Goal: Task Accomplishment & Management: Use online tool/utility

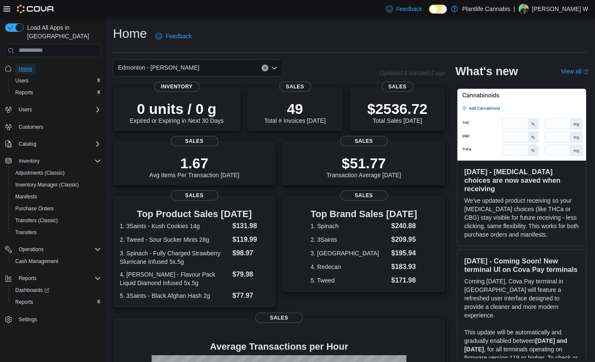
click at [28, 65] on span "Home" at bounding box center [26, 68] width 14 height 7
click at [30, 298] on span "Reports" at bounding box center [24, 301] width 18 height 7
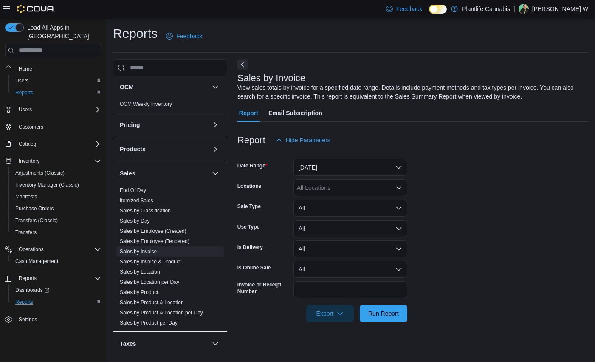
scroll to position [376, 0]
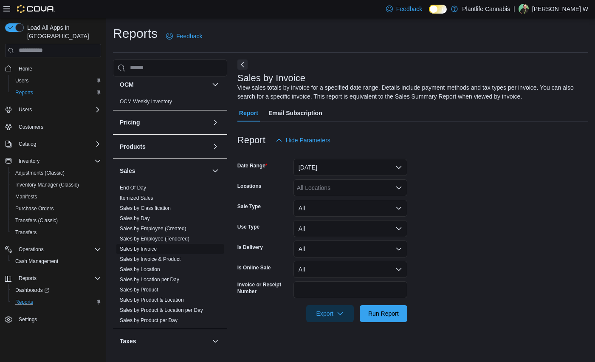
click at [156, 249] on link "Sales by Invoice" at bounding box center [138, 249] width 37 height 6
click at [343, 166] on button "[DATE]" at bounding box center [350, 167] width 114 height 17
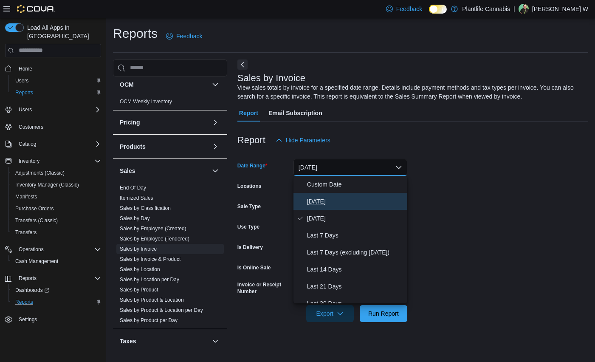
click at [323, 202] on span "[DATE]" at bounding box center [355, 201] width 97 height 10
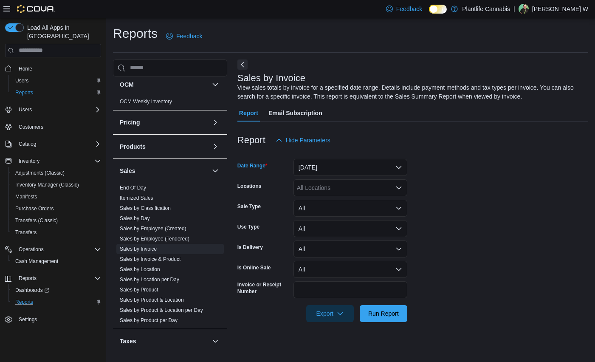
click at [357, 191] on div "All Locations" at bounding box center [350, 187] width 114 height 17
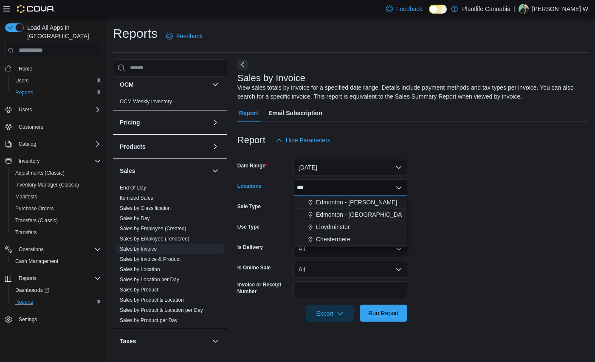
type input "***"
click at [382, 307] on span "Run Report" at bounding box center [383, 312] width 37 height 17
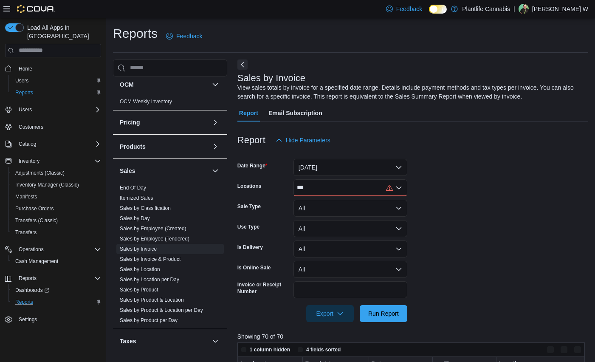
click at [348, 190] on div "***" at bounding box center [350, 187] width 114 height 17
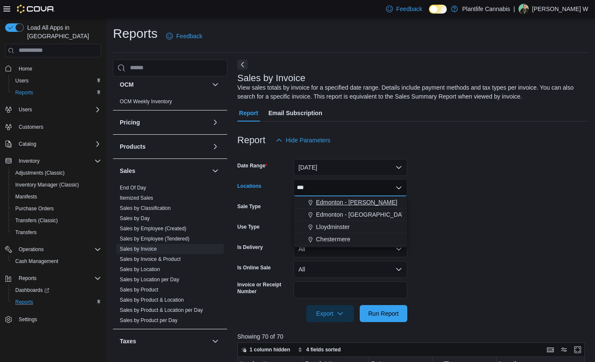
click at [349, 199] on span "Edmonton - [PERSON_NAME]" at bounding box center [356, 202] width 81 height 8
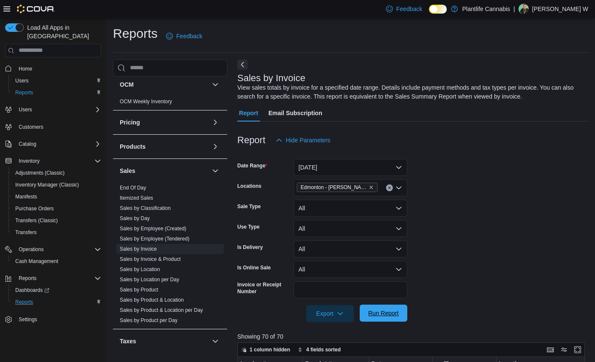
click at [384, 313] on span "Run Report" at bounding box center [383, 313] width 31 height 8
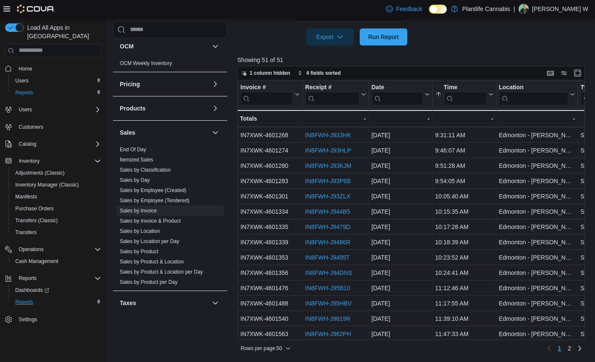
scroll to position [12, 0]
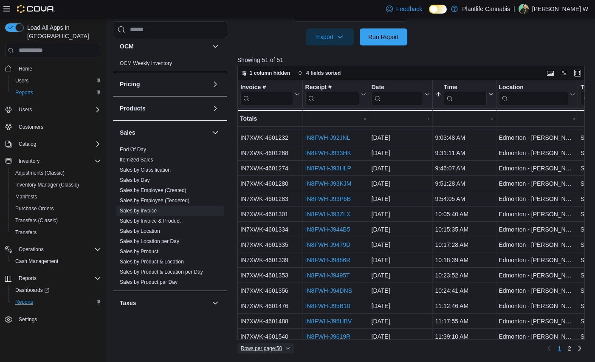
click at [281, 350] on span "Rows per page : 50" at bounding box center [261, 348] width 41 height 7
click at [279, 333] on span "100 rows" at bounding box center [279, 330] width 27 height 7
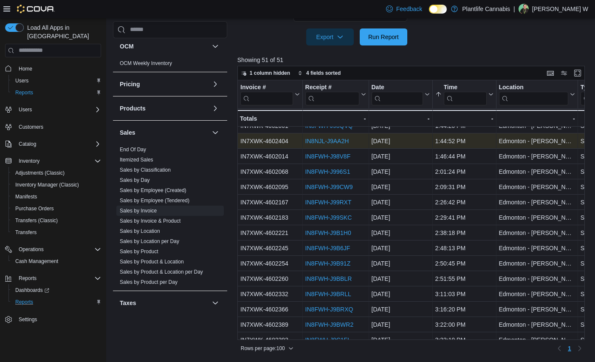
scroll to position [566, 0]
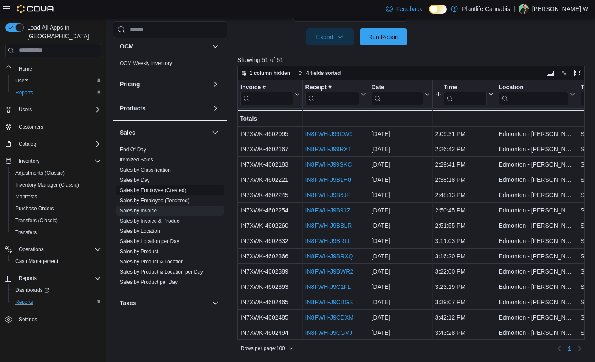
click at [155, 192] on link "Sales by Employee (Created)" at bounding box center [153, 190] width 67 height 6
click at [155, 165] on span "Itemized Sales" at bounding box center [169, 159] width 107 height 10
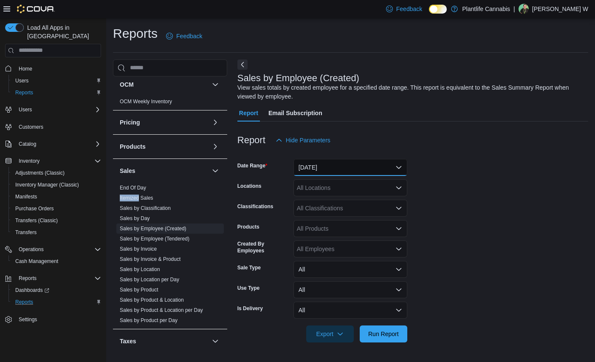
click at [328, 167] on button "[DATE]" at bounding box center [350, 167] width 114 height 17
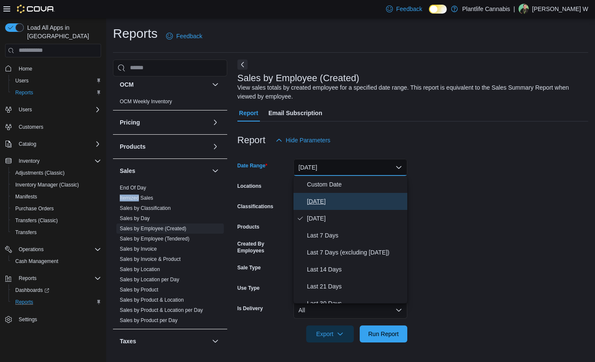
click at [316, 204] on span "[DATE]" at bounding box center [355, 201] width 97 height 10
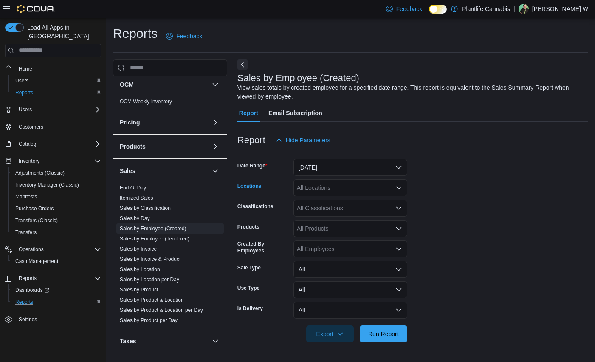
click at [316, 195] on div "All Locations" at bounding box center [350, 187] width 114 height 17
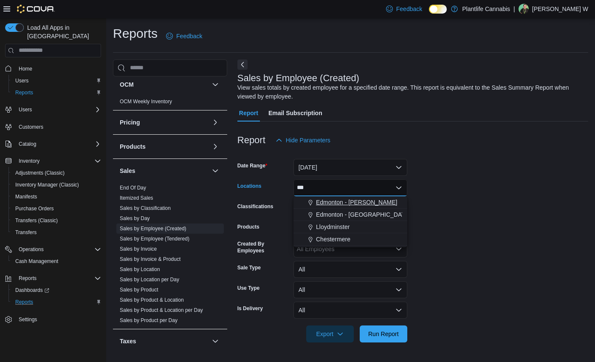
type input "***"
click at [361, 204] on span "Edmonton - [PERSON_NAME]" at bounding box center [356, 202] width 81 height 8
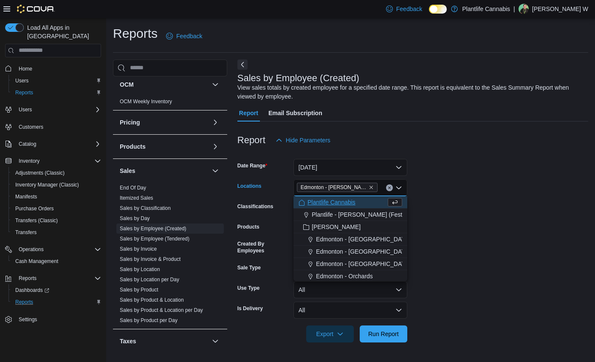
click at [437, 194] on form "Date Range [DATE] Locations [GEOGRAPHIC_DATA] - [PERSON_NAME][GEOGRAPHIC_DATA] …" at bounding box center [412, 246] width 351 height 194
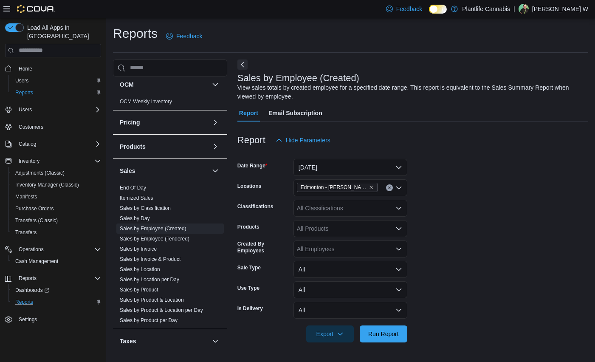
drag, startPoint x: 392, startPoint y: 260, endPoint x: 293, endPoint y: 187, distance: 122.3
click at [388, 254] on form "Date Range [DATE] Locations [GEOGRAPHIC_DATA] - [PERSON_NAME] Classifications A…" at bounding box center [412, 246] width 351 height 194
click at [451, 244] on form "Date Range [DATE] Locations [GEOGRAPHIC_DATA] - [PERSON_NAME] Classifications A…" at bounding box center [412, 246] width 351 height 194
click at [328, 213] on div "All Classifications" at bounding box center [350, 207] width 114 height 17
type input "***"
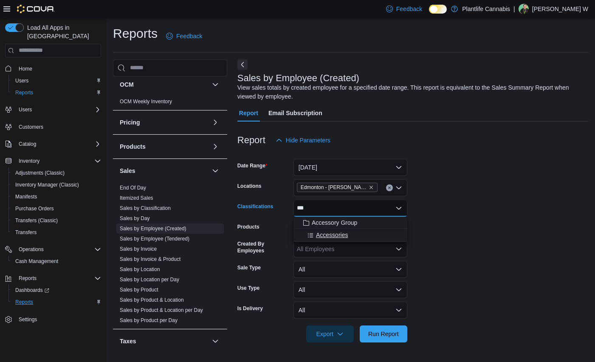
click at [335, 234] on span "Accessories" at bounding box center [332, 234] width 32 height 8
click at [428, 234] on form "Date Range [DATE] Locations [GEOGRAPHIC_DATA] - [PERSON_NAME] Classifications A…" at bounding box center [412, 246] width 351 height 194
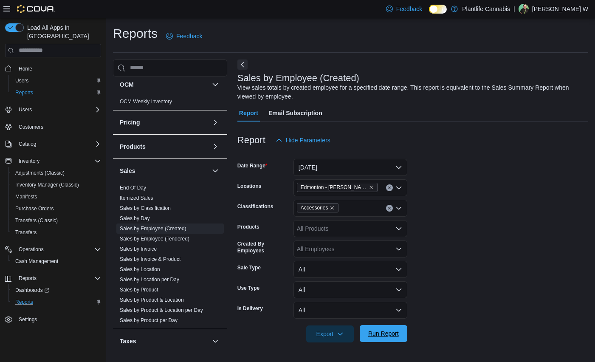
click at [382, 338] on span "Run Report" at bounding box center [383, 333] width 37 height 17
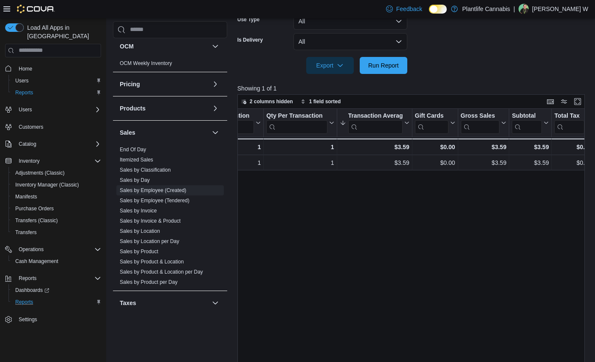
scroll to position [0, 304]
